Goal: Task Accomplishment & Management: Use online tool/utility

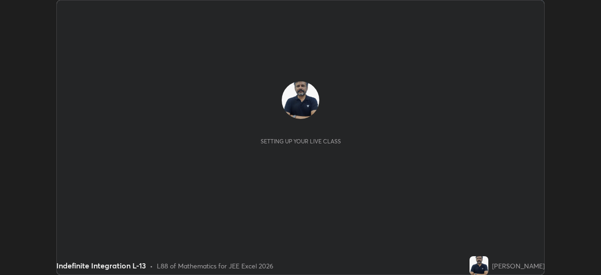
scroll to position [275, 601]
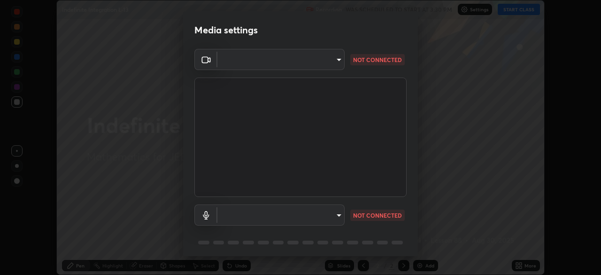
type input "ef407f58ae65e10c1af5a040b6eccf178273e27ca296938399710cc3d85b5032"
type input "default"
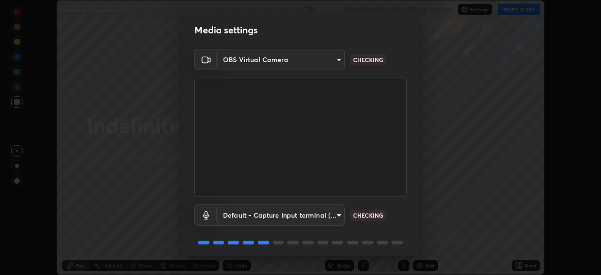
scroll to position [33, 0]
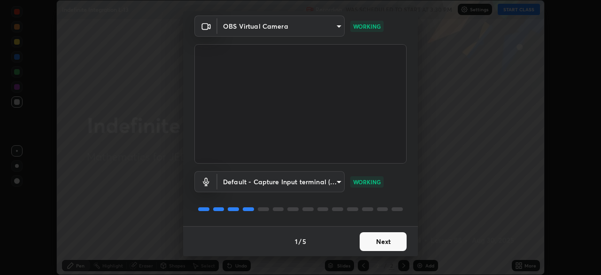
click at [388, 239] on button "Next" at bounding box center [383, 241] width 47 height 19
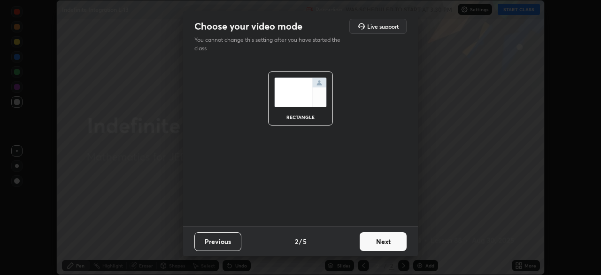
click at [388, 243] on button "Next" at bounding box center [383, 241] width 47 height 19
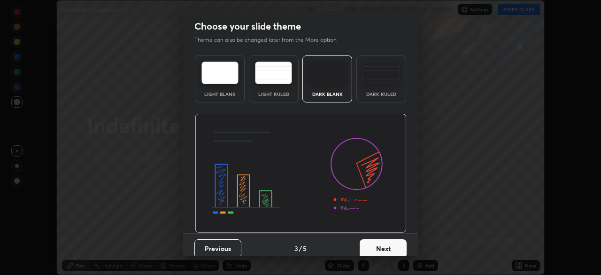
click at [385, 245] on button "Next" at bounding box center [383, 248] width 47 height 19
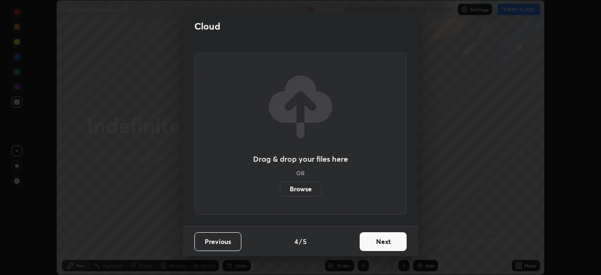
click at [386, 242] on button "Next" at bounding box center [383, 241] width 47 height 19
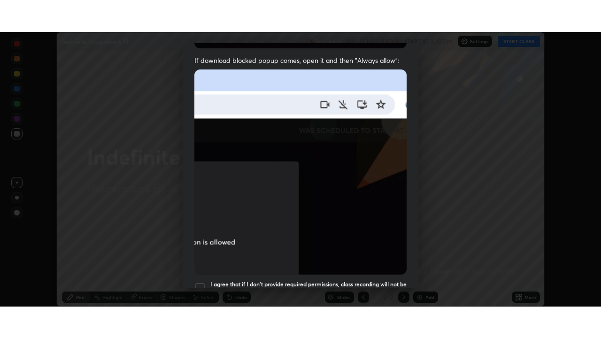
scroll to position [225, 0]
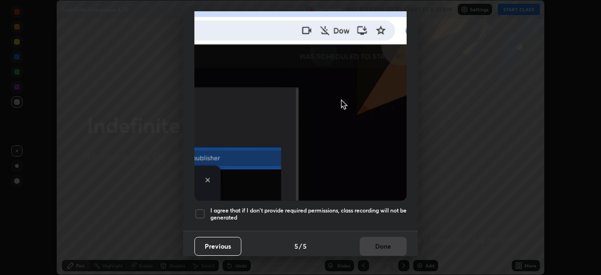
click at [202, 208] on div at bounding box center [199, 213] width 11 height 11
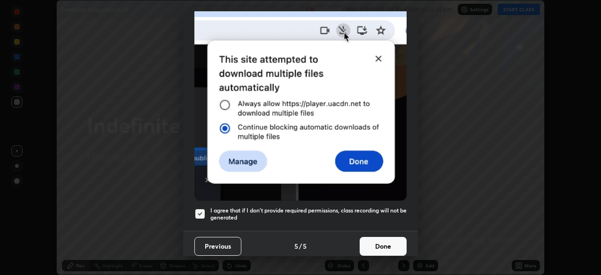
click at [380, 244] on button "Done" at bounding box center [383, 246] width 47 height 19
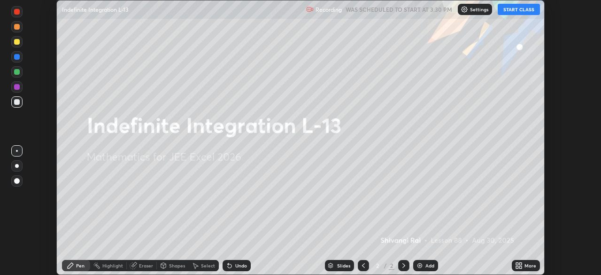
click at [518, 11] on button "START CLASS" at bounding box center [519, 9] width 42 height 11
click at [519, 263] on icon at bounding box center [519, 266] width 8 height 8
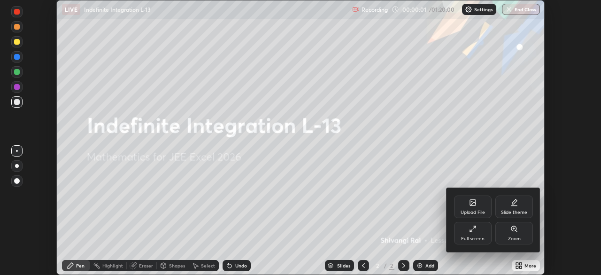
click at [478, 233] on div "Full screen" at bounding box center [473, 233] width 38 height 23
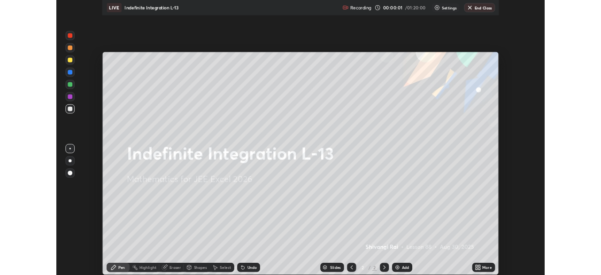
scroll to position [338, 601]
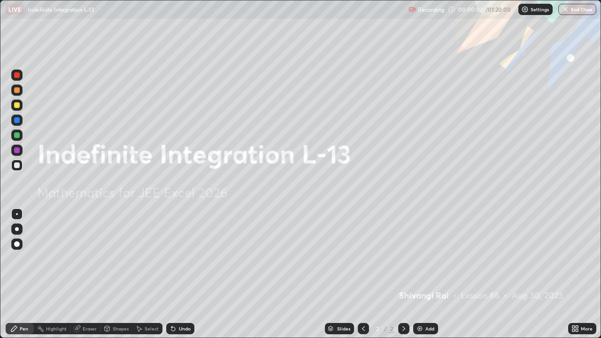
click at [424, 274] on div "Add" at bounding box center [425, 328] width 25 height 11
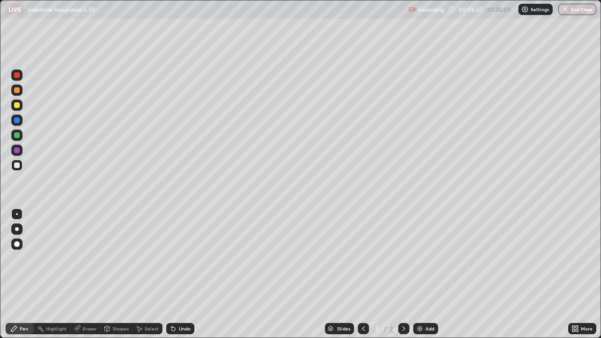
click at [427, 274] on div "Add" at bounding box center [430, 328] width 9 height 5
click at [426, 274] on div "Add" at bounding box center [430, 328] width 9 height 5
click at [427, 274] on div "Add" at bounding box center [430, 328] width 9 height 5
click at [424, 274] on div "Add" at bounding box center [425, 328] width 25 height 11
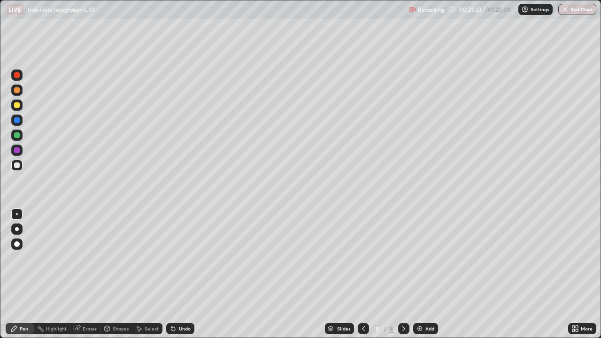
click at [363, 274] on icon at bounding box center [364, 329] width 8 height 8
click at [365, 274] on div at bounding box center [363, 328] width 11 height 11
click at [403, 274] on icon at bounding box center [404, 329] width 8 height 8
click at [426, 274] on div "Add" at bounding box center [430, 328] width 9 height 5
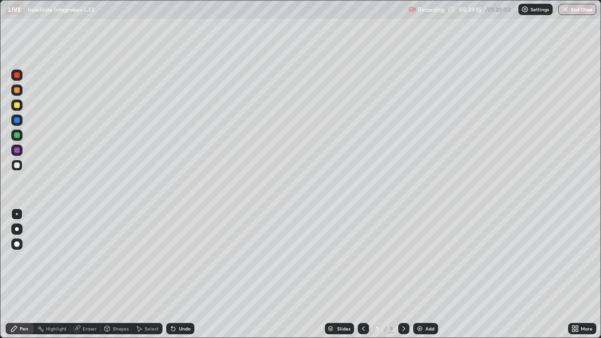
click at [424, 274] on div "Add" at bounding box center [425, 328] width 25 height 11
click at [366, 274] on icon at bounding box center [363, 329] width 8 height 8
click at [431, 274] on div "Add" at bounding box center [430, 328] width 9 height 5
click at [427, 274] on div "Add" at bounding box center [430, 328] width 9 height 5
click at [363, 274] on icon at bounding box center [364, 329] width 8 height 8
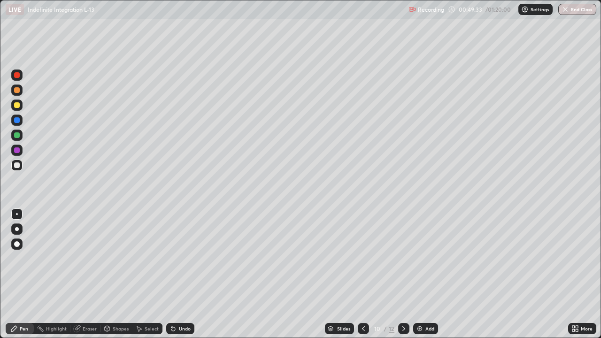
click at [426, 274] on div "Add" at bounding box center [430, 328] width 9 height 5
click at [424, 274] on div "Add" at bounding box center [425, 328] width 25 height 11
click at [363, 274] on icon at bounding box center [364, 329] width 8 height 8
click at [429, 274] on div "Add" at bounding box center [430, 328] width 9 height 5
click at [421, 274] on img at bounding box center [420, 329] width 8 height 8
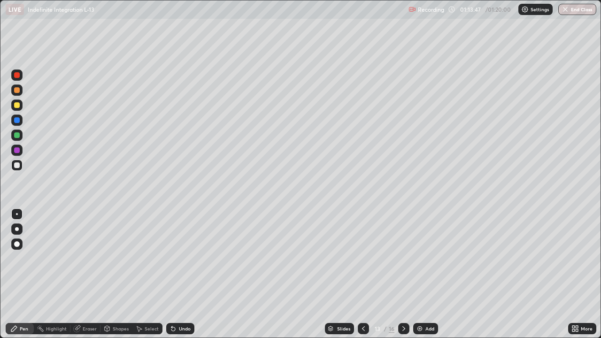
click at [571, 11] on button "End Class" at bounding box center [577, 9] width 38 height 11
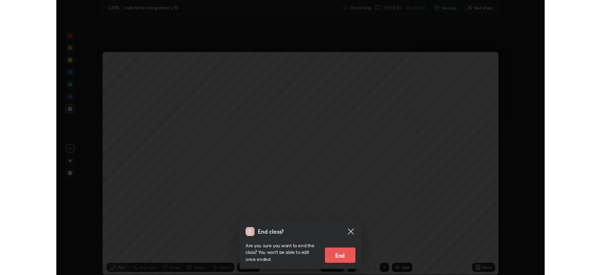
scroll to position [46694, 46368]
